Goal: Task Accomplishment & Management: Manage account settings

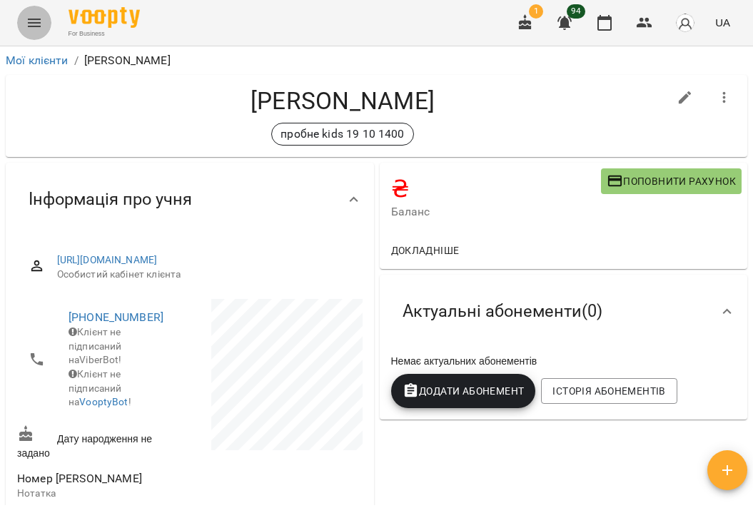
click at [41, 23] on icon "Menu" at bounding box center [34, 22] width 17 height 17
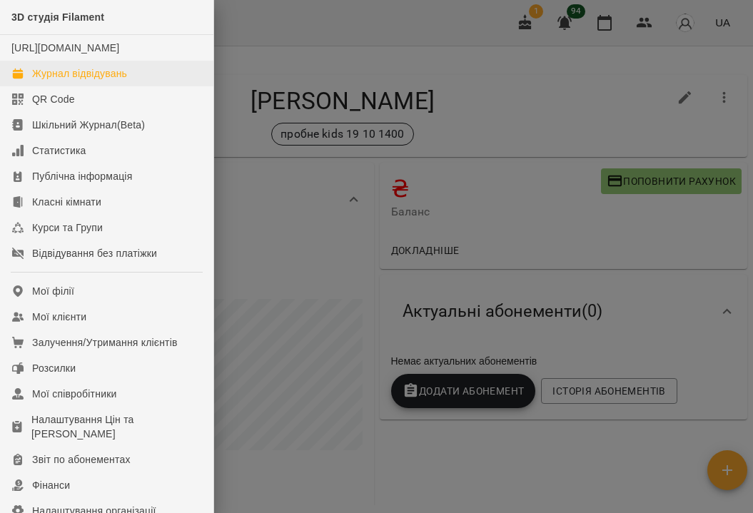
click at [64, 81] on div "Журнал відвідувань" at bounding box center [79, 73] width 95 height 14
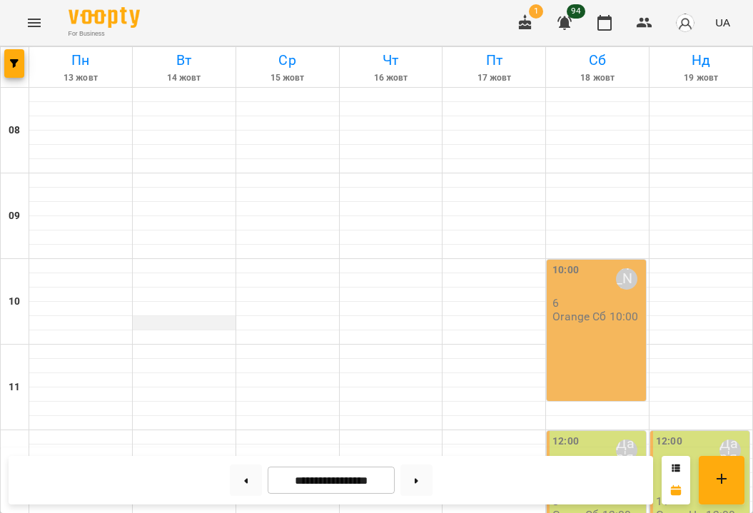
scroll to position [667, 0]
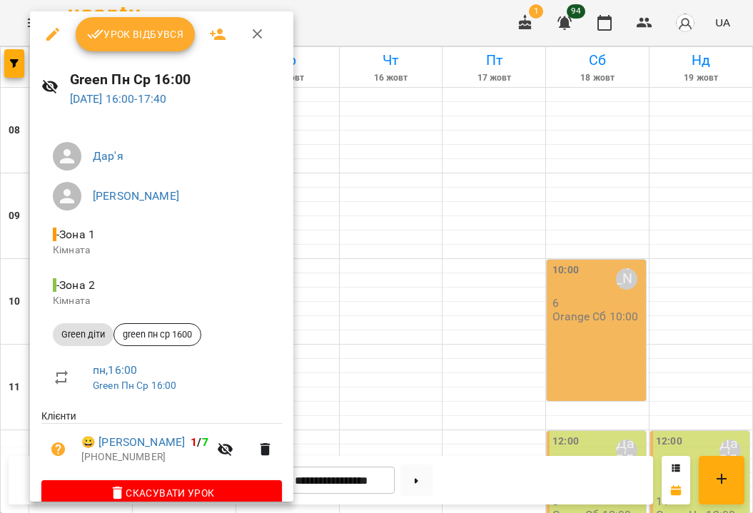
scroll to position [0, 0]
click at [422, 41] on div at bounding box center [376, 256] width 753 height 513
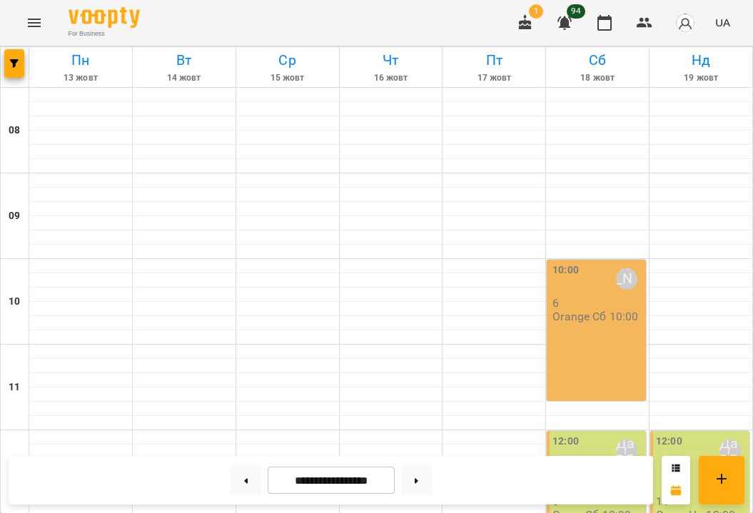
scroll to position [667, 0]
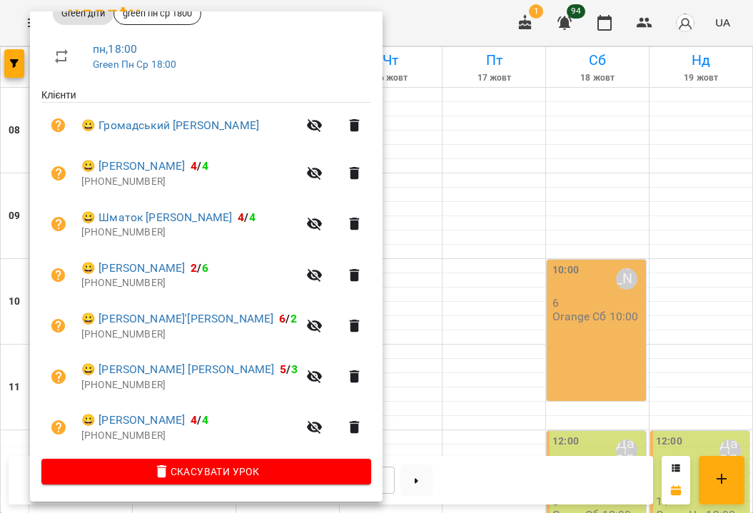
scroll to position [328, 0]
click at [460, 97] on div at bounding box center [376, 256] width 753 height 513
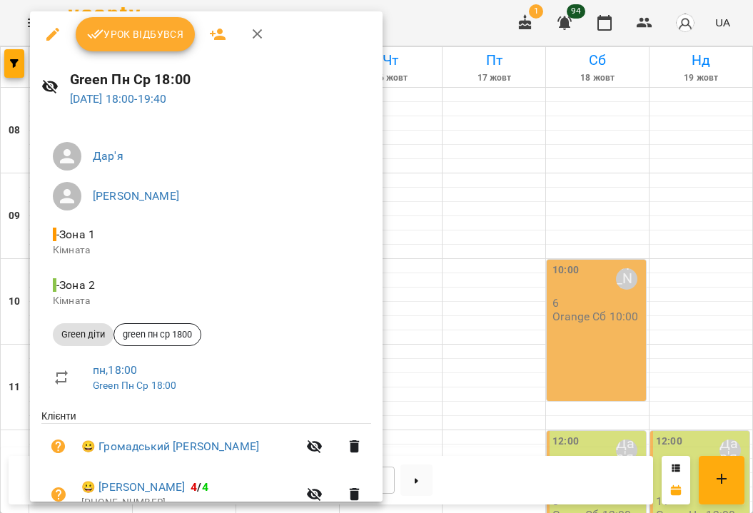
click at [437, 100] on div at bounding box center [376, 256] width 753 height 513
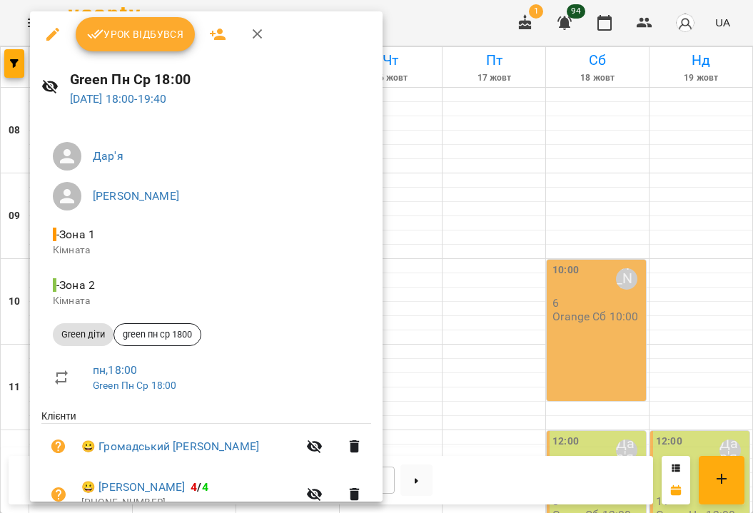
click at [455, 195] on div at bounding box center [376, 256] width 753 height 513
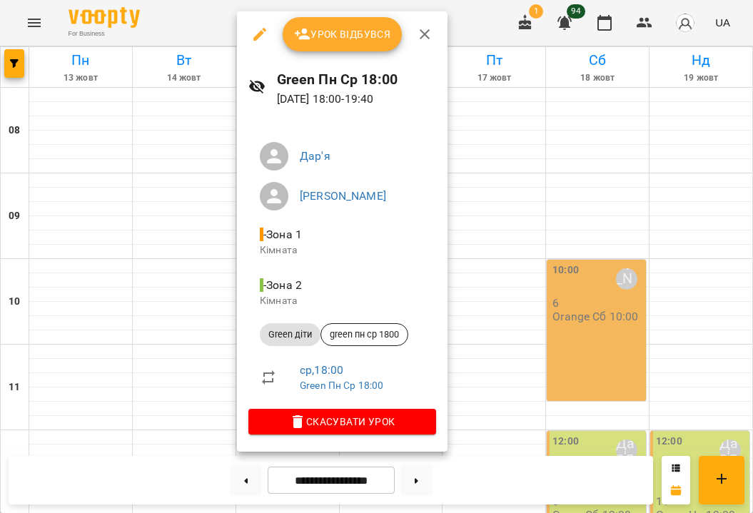
click at [214, 251] on div at bounding box center [376, 256] width 753 height 513
